Goal: Navigation & Orientation: Find specific page/section

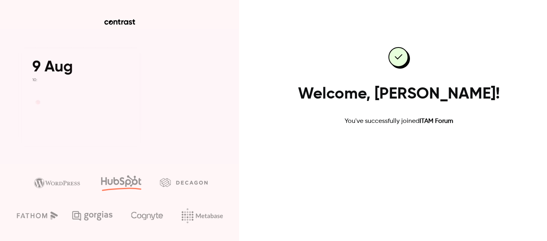
click at [400, 152] on link "Go to dashboard" at bounding box center [399, 151] width 68 height 19
